Goal: Information Seeking & Learning: Learn about a topic

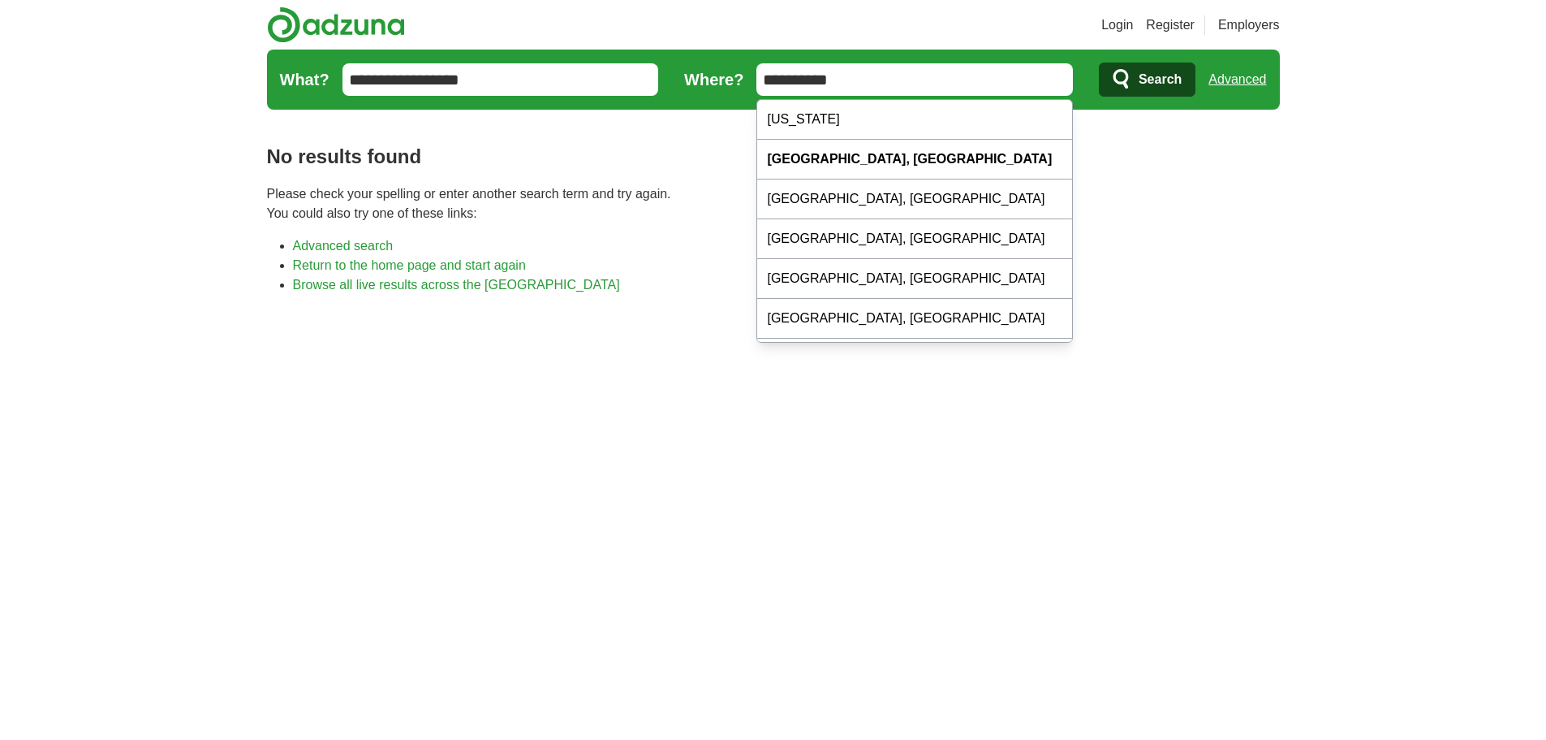
click at [981, 82] on input "**********" at bounding box center [915, 79] width 317 height 32
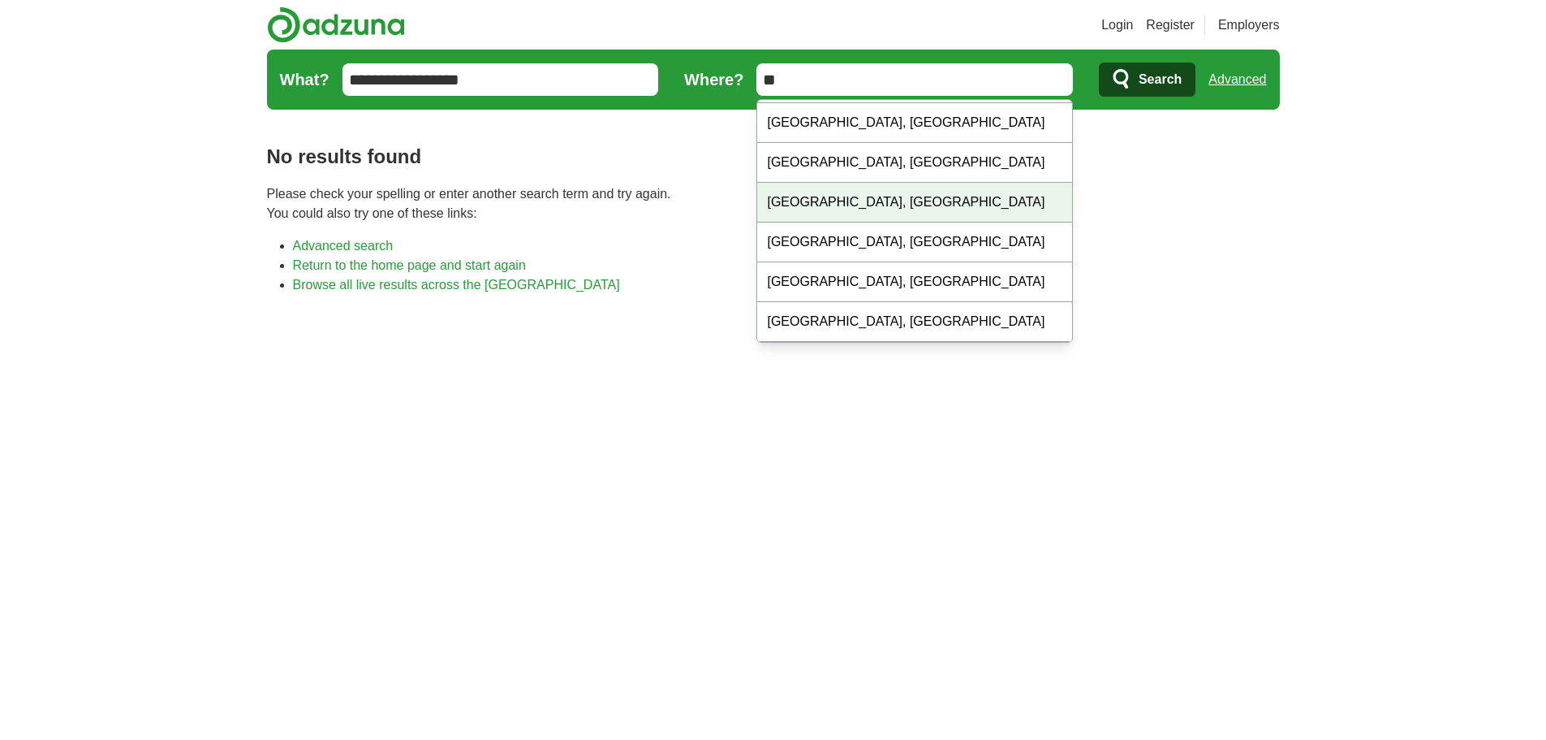
type input "*"
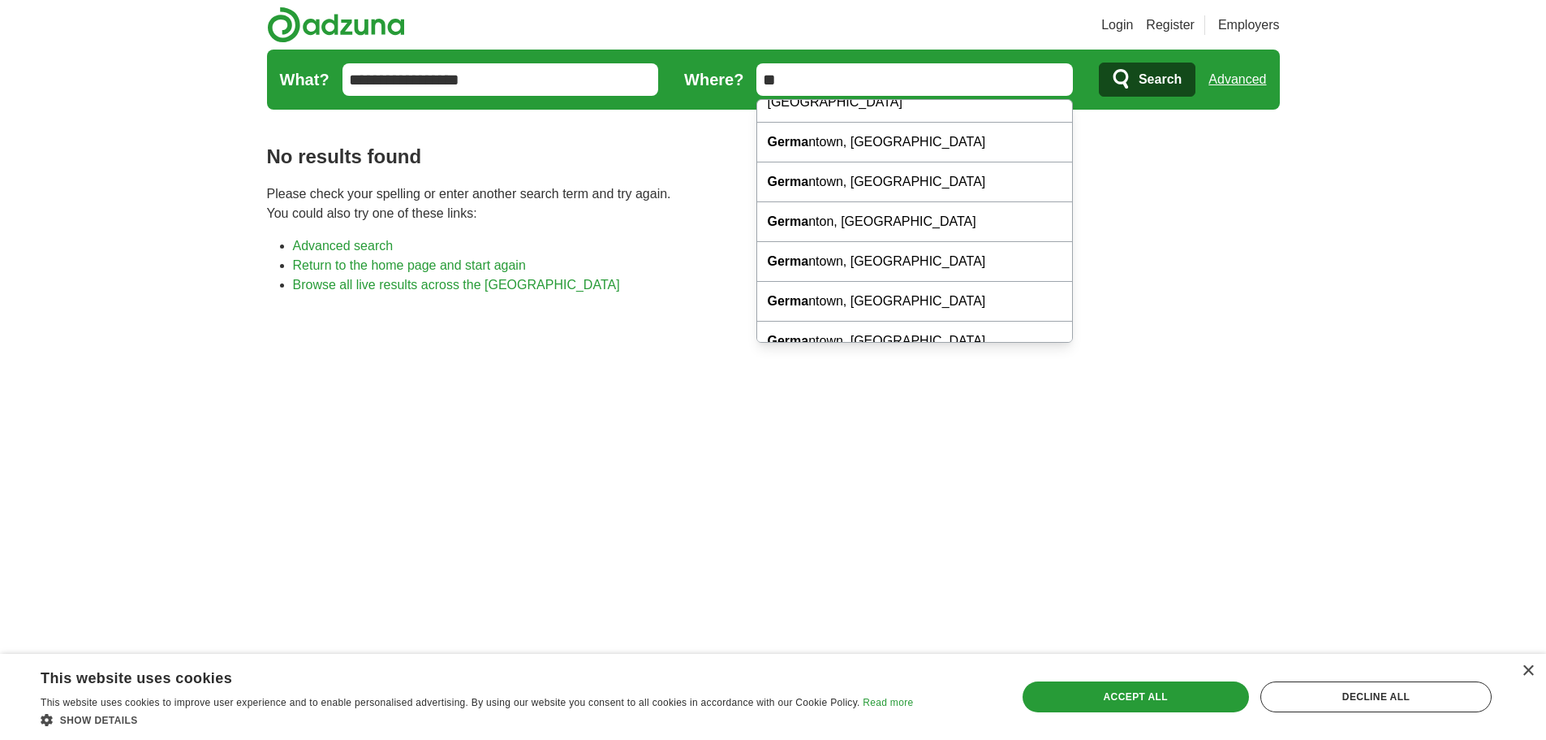
type input "*"
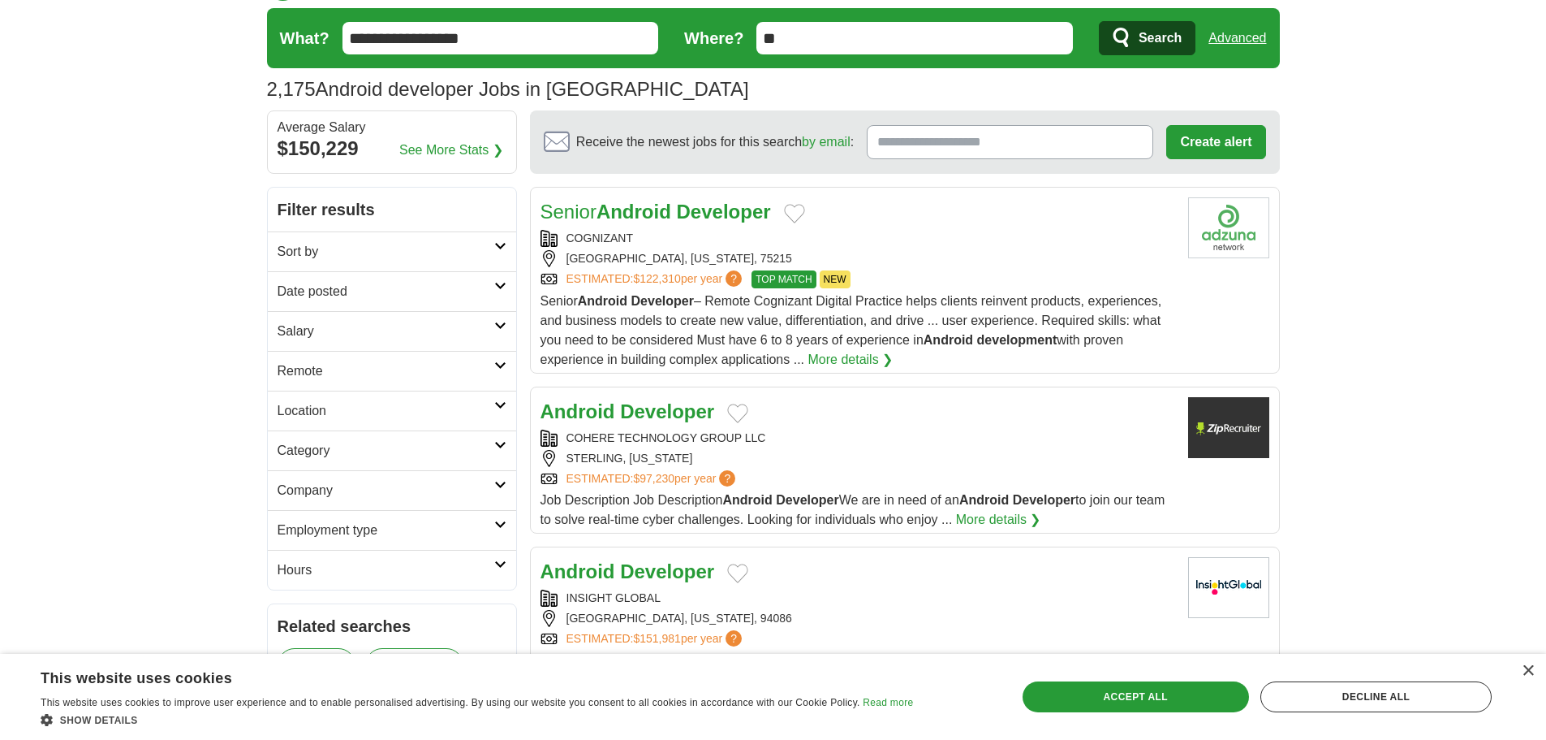
scroll to position [61, 0]
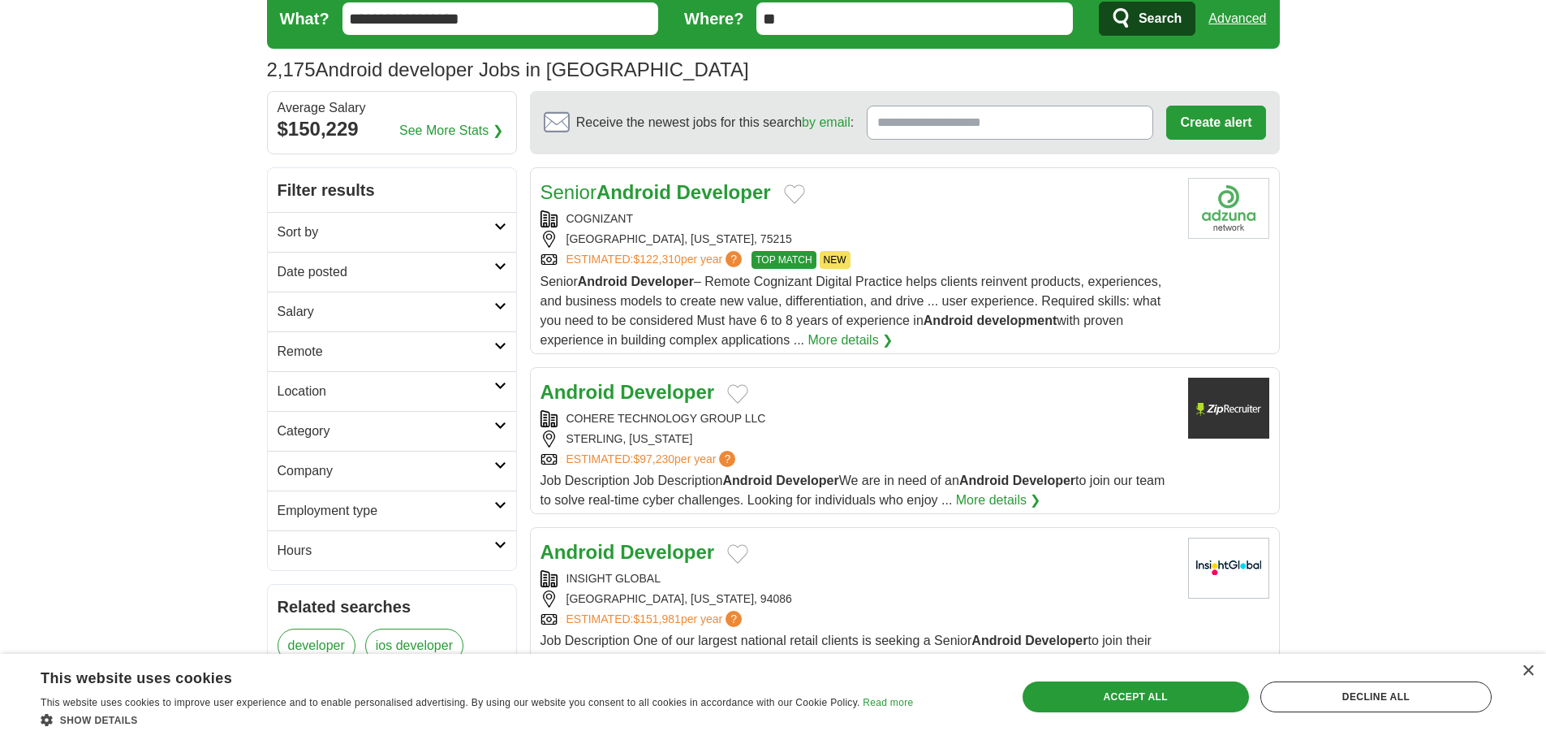
click at [362, 516] on h2 "Employment type" at bounding box center [386, 510] width 217 height 19
click at [371, 317] on h2 "Salary" at bounding box center [386, 311] width 217 height 19
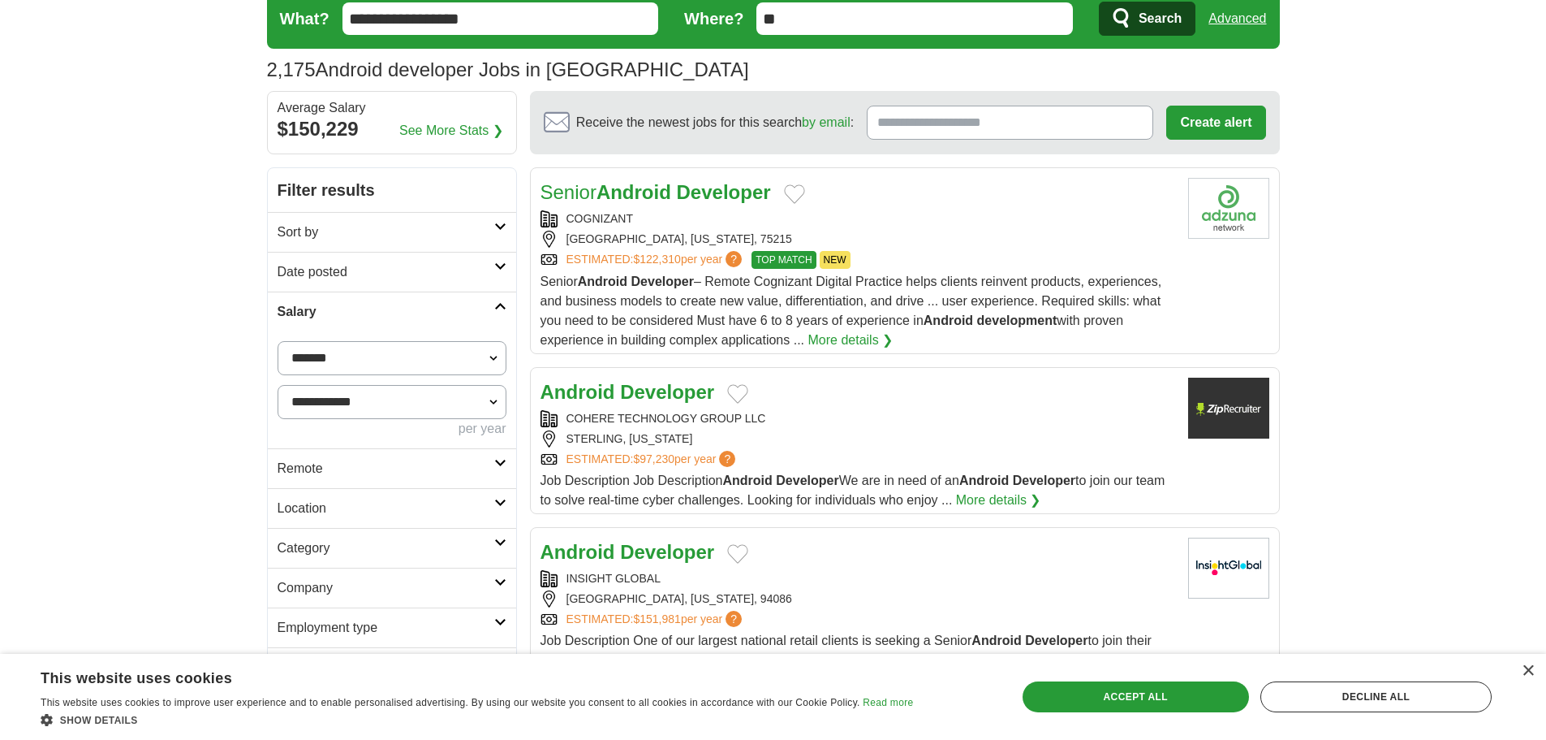
click at [371, 317] on h2 "Salary" at bounding box center [386, 311] width 217 height 19
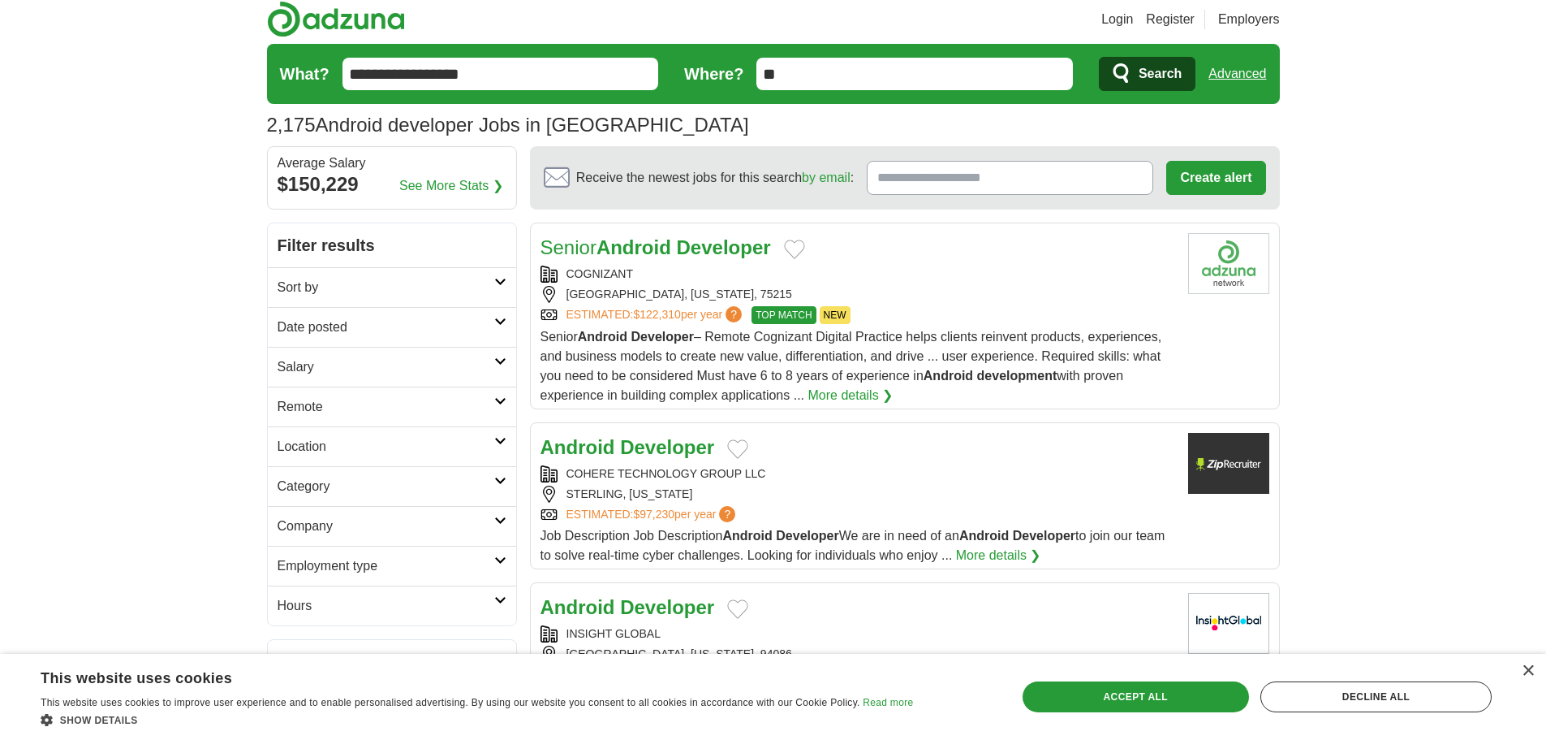
scroll to position [0, 0]
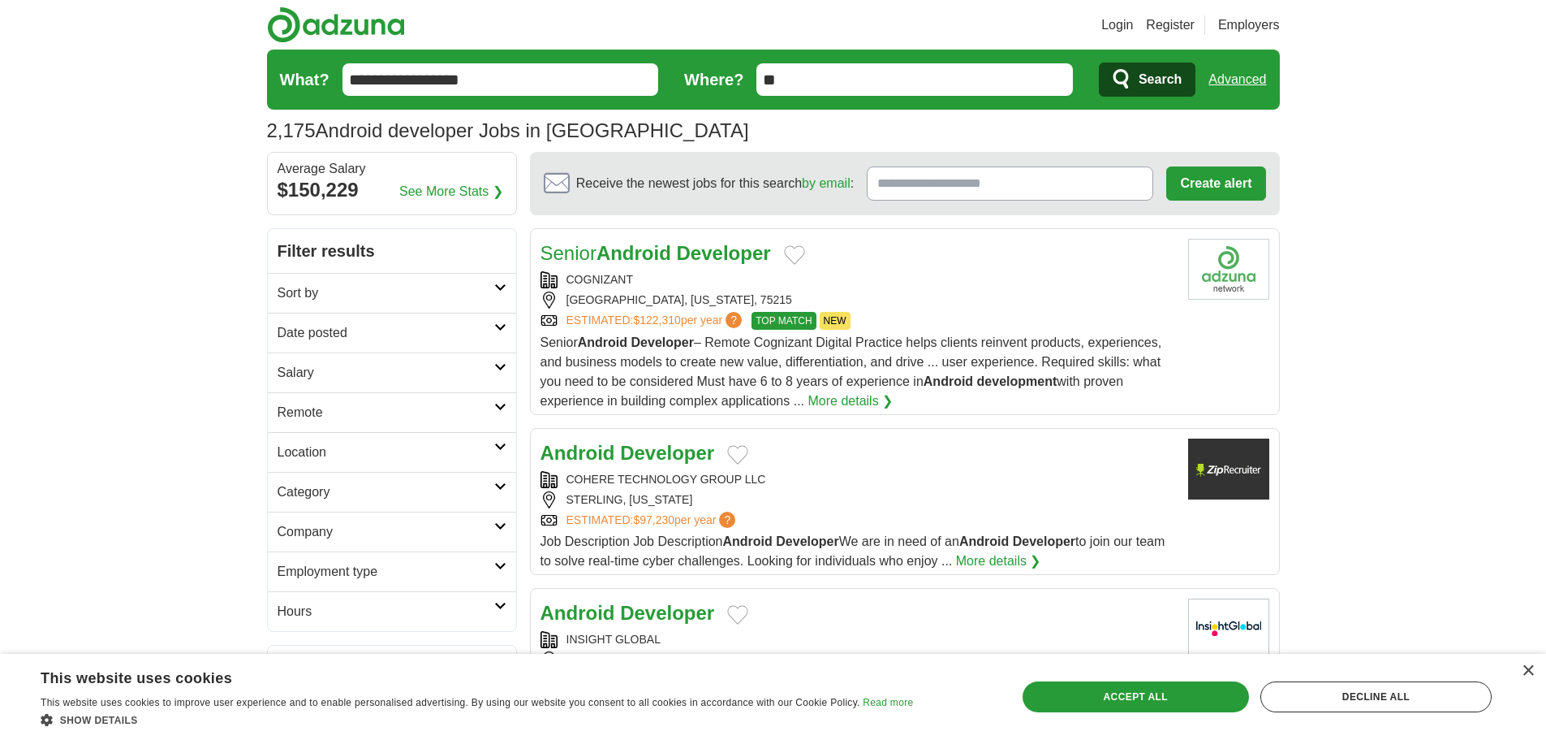
click at [344, 287] on h2 "Sort by" at bounding box center [386, 292] width 217 height 19
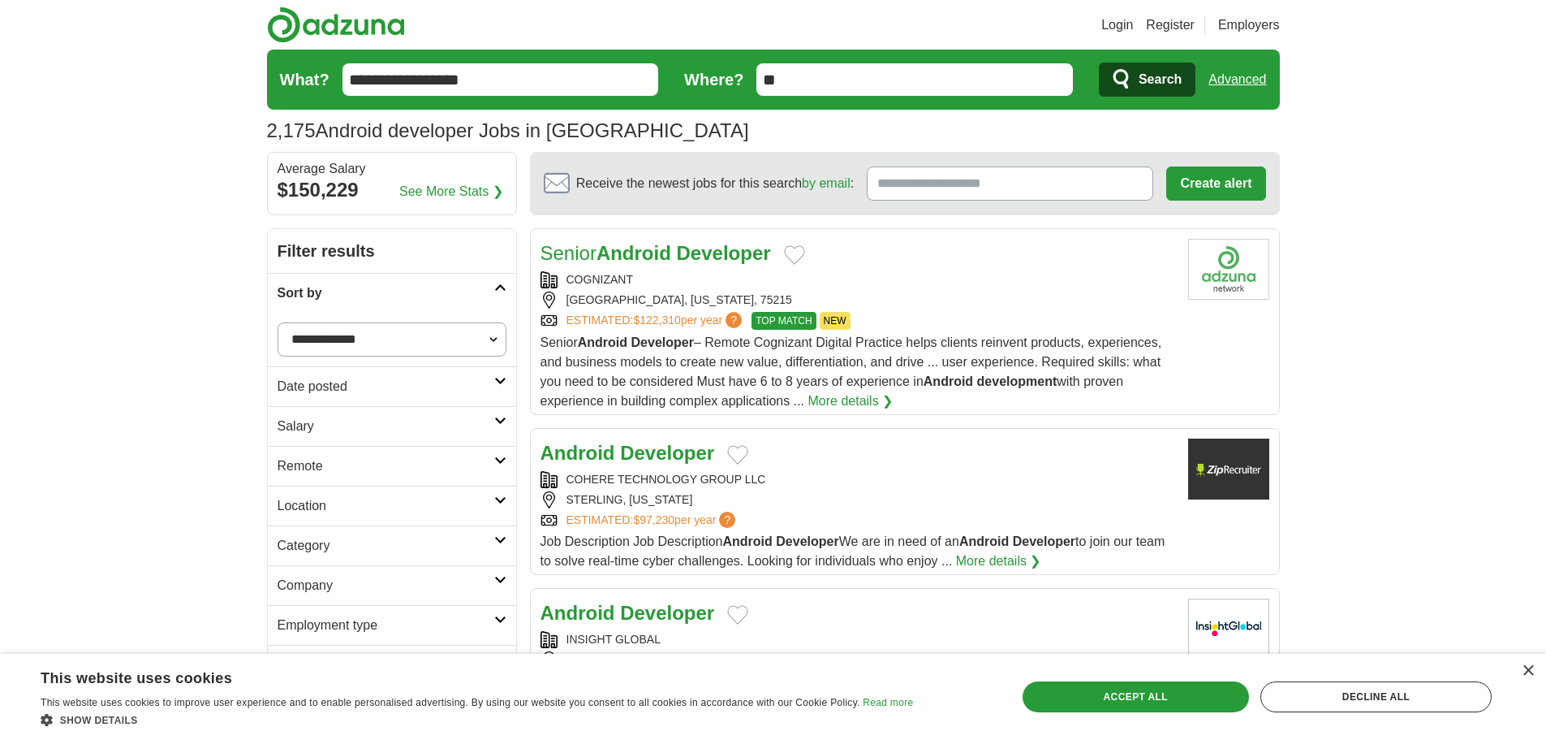
click at [344, 287] on h2 "Sort by" at bounding box center [386, 292] width 217 height 19
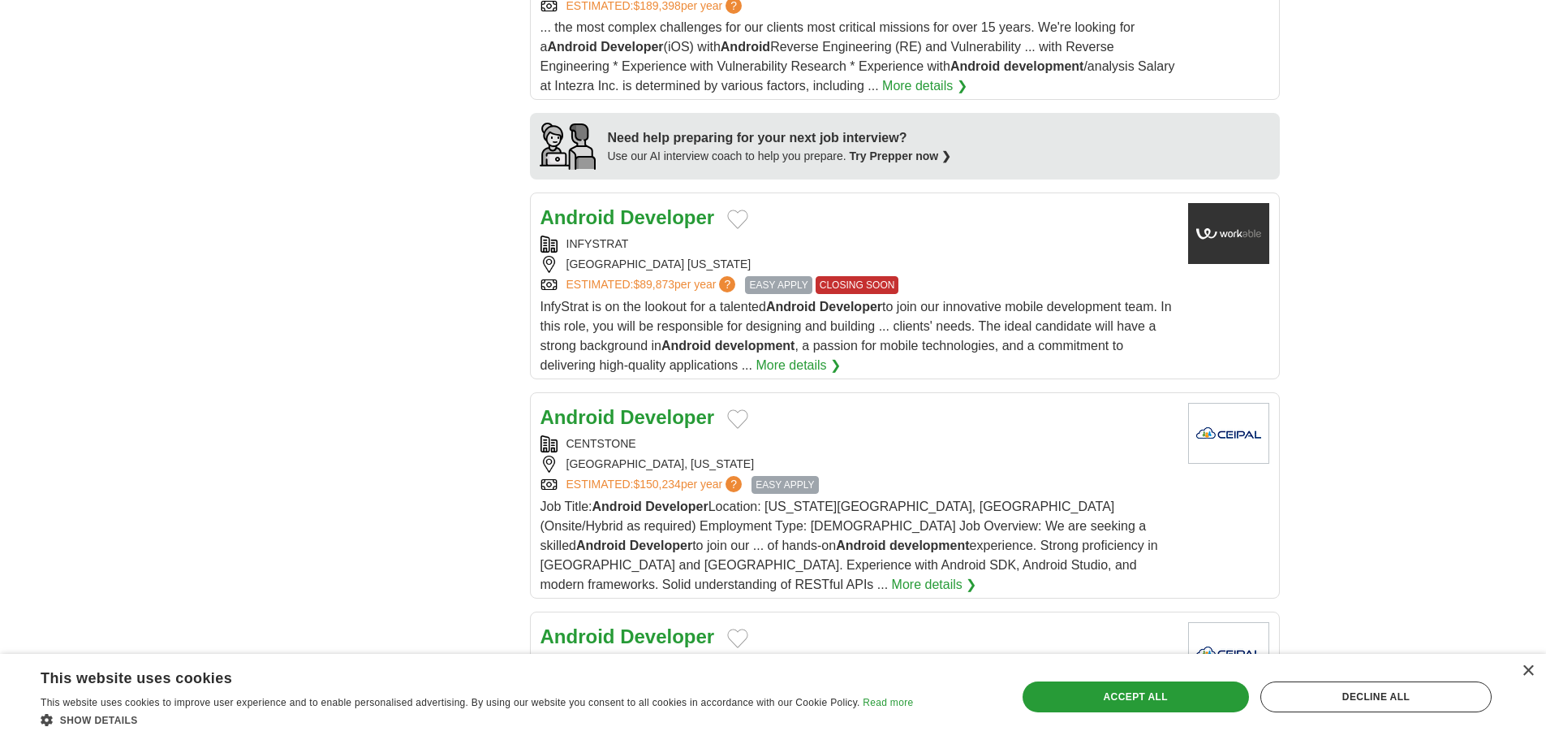
scroll to position [1322, 0]
click at [1419, 106] on body "Login Register Employers 2,175 Android developer Jobs in US Salary Salary Selec…" at bounding box center [773, 499] width 1546 height 3642
